Goal: Task Accomplishment & Management: Use online tool/utility

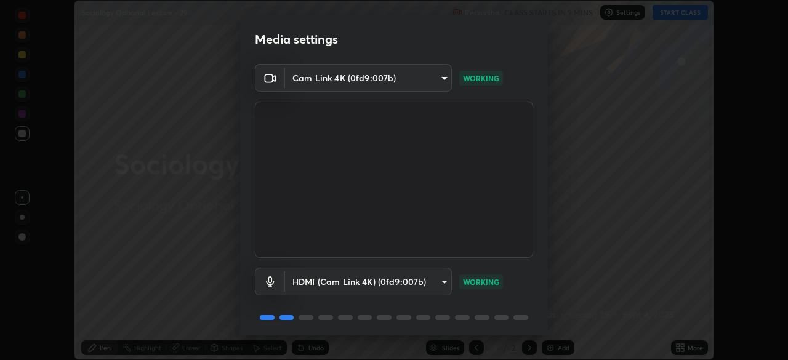
scroll to position [44, 0]
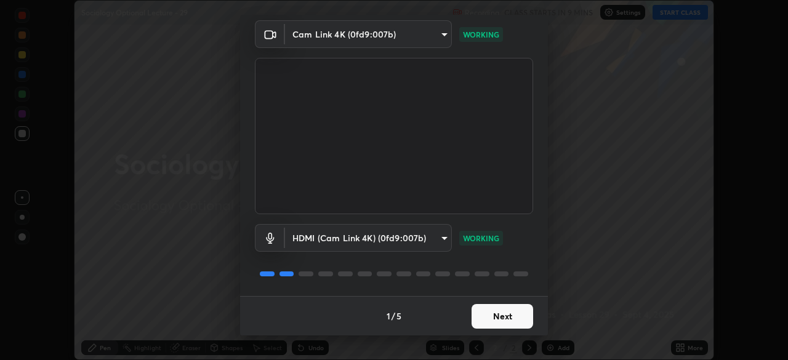
click at [519, 315] on button "Next" at bounding box center [502, 316] width 62 height 25
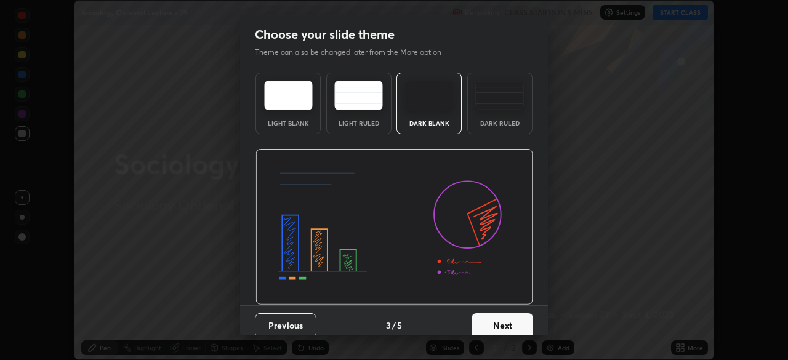
click at [505, 314] on button "Next" at bounding box center [502, 325] width 62 height 25
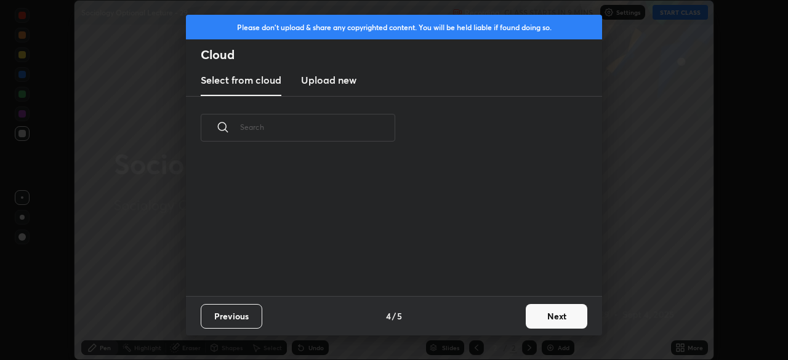
click at [504, 316] on div "Previous 4 / 5 Next" at bounding box center [394, 315] width 416 height 39
click at [537, 321] on button "Next" at bounding box center [556, 316] width 62 height 25
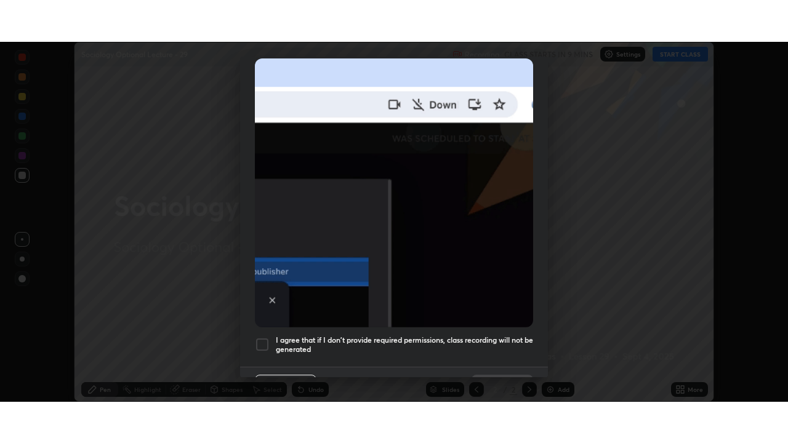
scroll to position [295, 0]
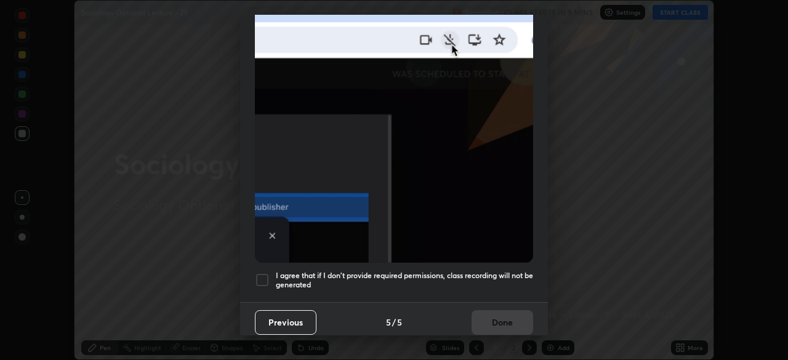
click at [264, 273] on div at bounding box center [262, 280] width 15 height 15
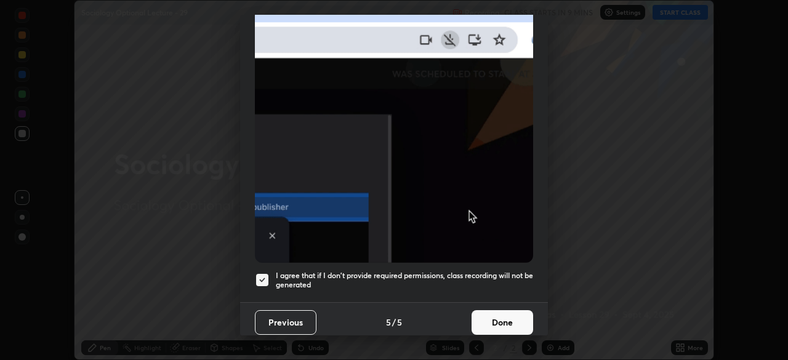
click at [497, 316] on button "Done" at bounding box center [502, 322] width 62 height 25
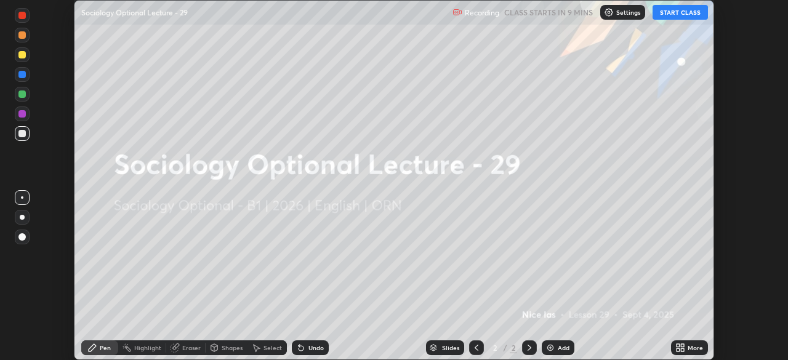
click at [679, 348] on icon at bounding box center [680, 348] width 10 height 10
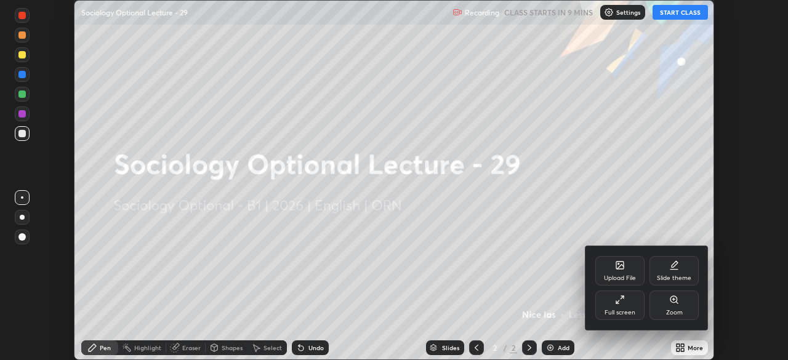
click at [632, 308] on div "Full screen" at bounding box center [619, 305] width 49 height 30
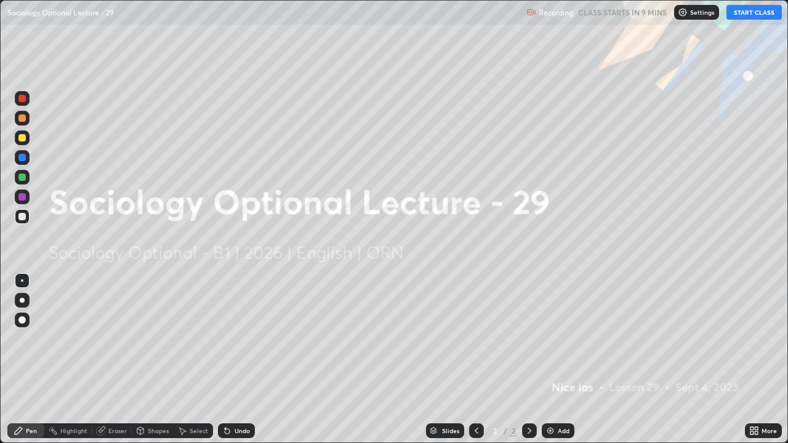
scroll to position [443, 788]
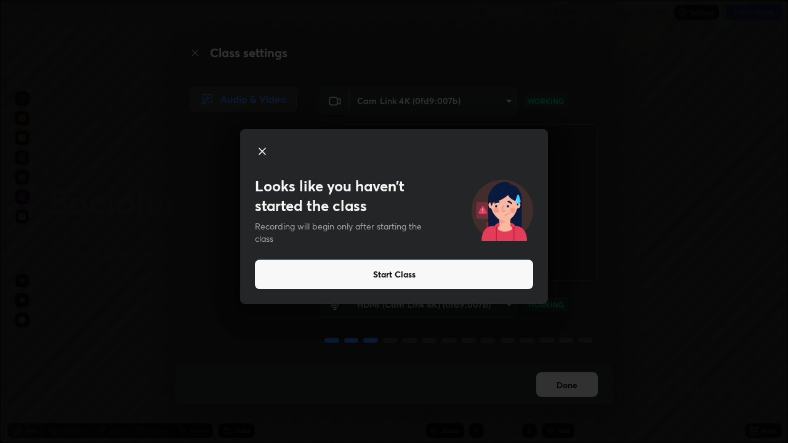
click at [404, 276] on button "Start Class" at bounding box center [394, 275] width 278 height 30
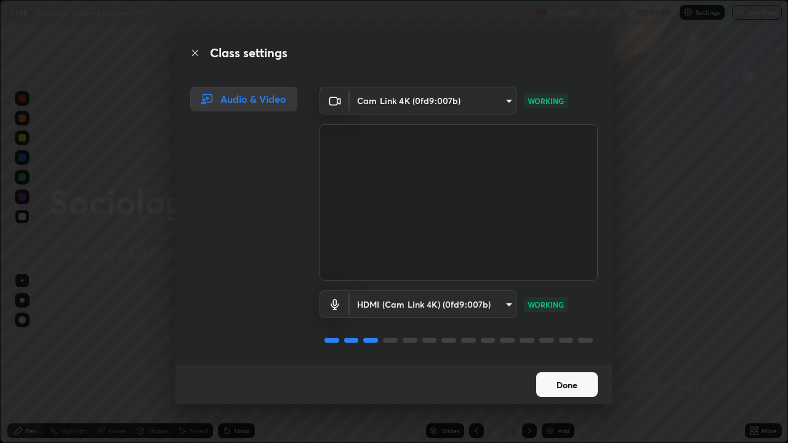
click at [563, 359] on button "Done" at bounding box center [567, 384] width 62 height 25
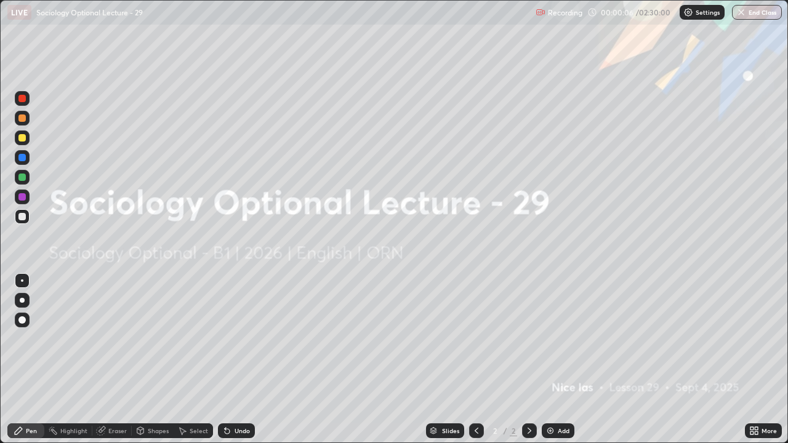
click at [119, 359] on div "Eraser" at bounding box center [117, 431] width 18 height 6
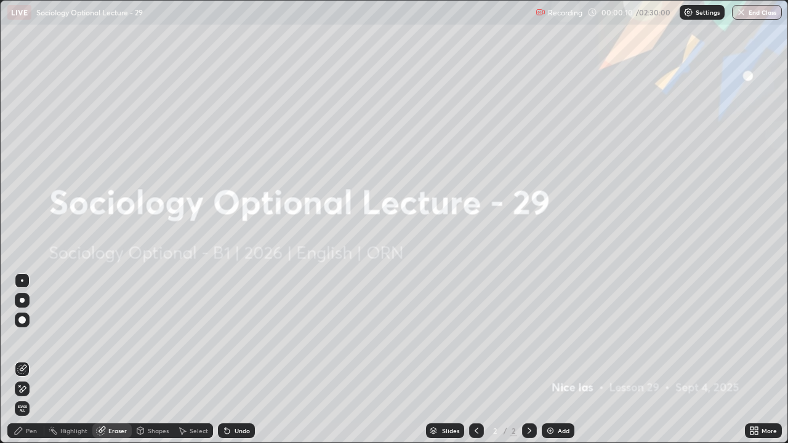
click at [31, 359] on div "Pen" at bounding box center [31, 431] width 11 height 6
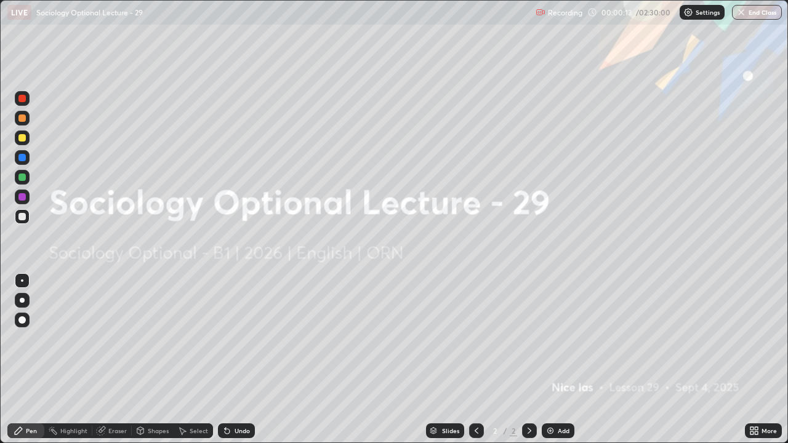
click at [548, 359] on img at bounding box center [550, 431] width 10 height 10
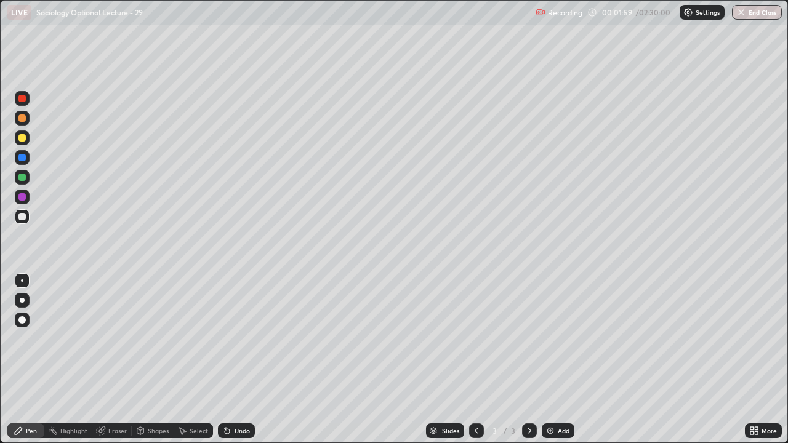
click at [114, 359] on div "Eraser" at bounding box center [117, 431] width 18 height 6
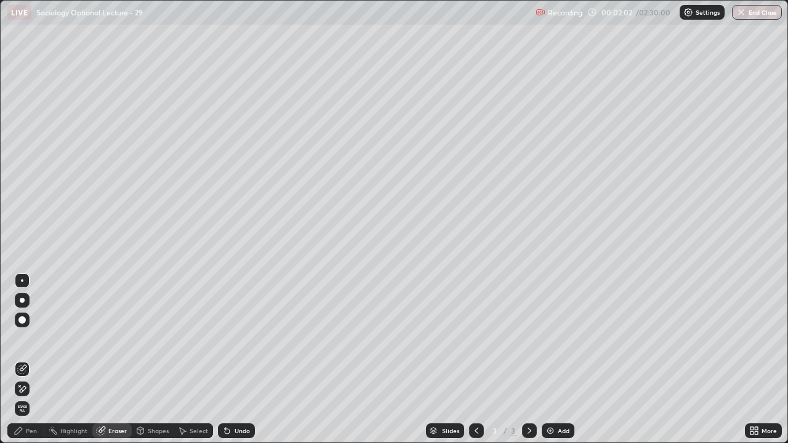
click at [28, 359] on div "Pen" at bounding box center [31, 431] width 11 height 6
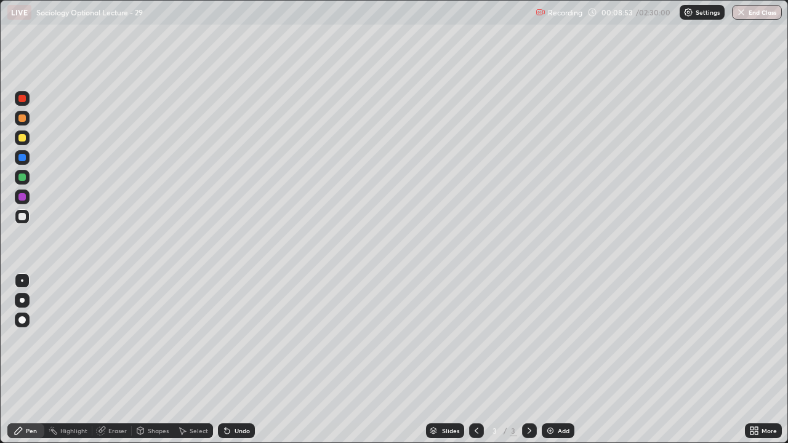
click at [114, 359] on div "Eraser" at bounding box center [117, 431] width 18 height 6
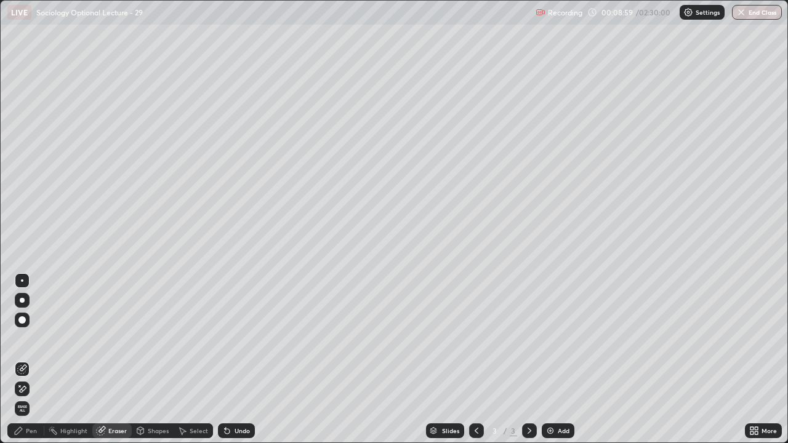
click at [33, 359] on div "Pen" at bounding box center [31, 431] width 11 height 6
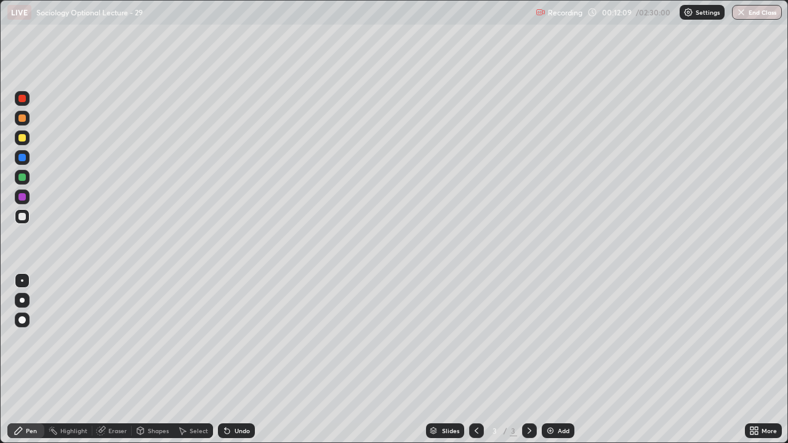
click at [548, 359] on img at bounding box center [550, 431] width 10 height 10
click at [549, 359] on img at bounding box center [550, 431] width 10 height 10
click at [116, 359] on div "Eraser" at bounding box center [117, 431] width 18 height 6
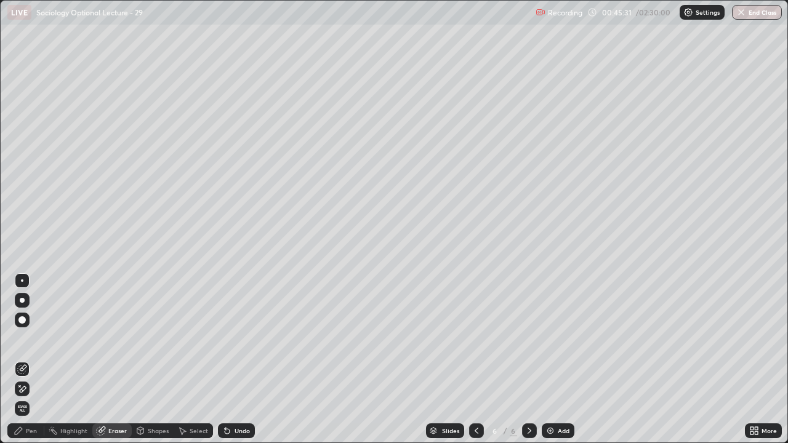
click at [30, 359] on div "Pen" at bounding box center [31, 431] width 11 height 6
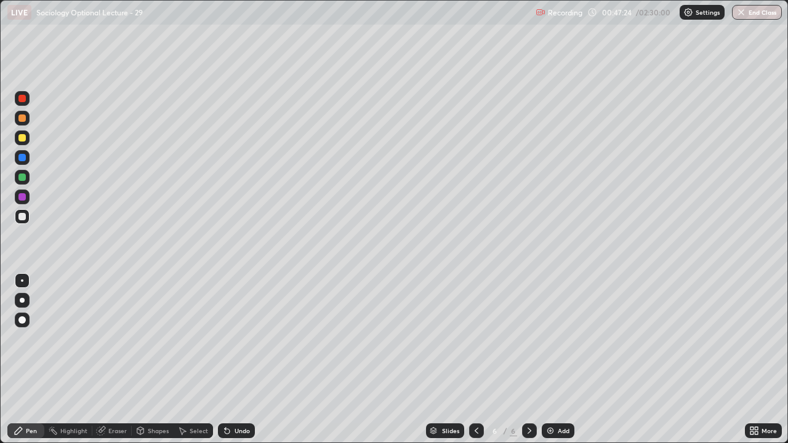
click at [473, 359] on icon at bounding box center [476, 431] width 10 height 10
click at [527, 359] on icon at bounding box center [529, 431] width 10 height 10
